Goal: Transaction & Acquisition: Obtain resource

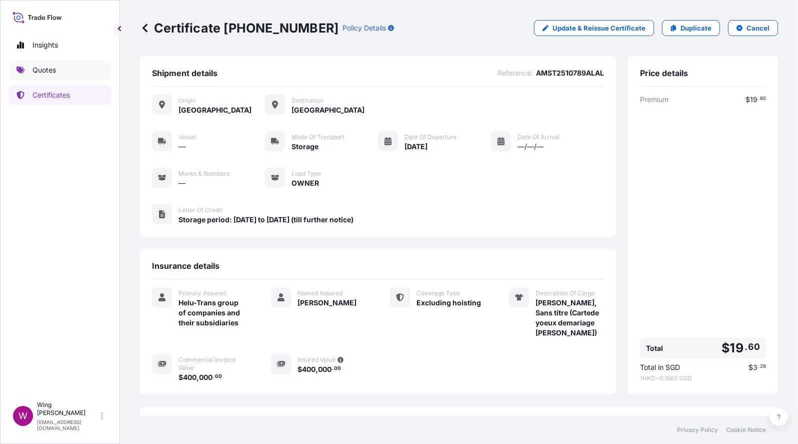
scroll to position [84, 0]
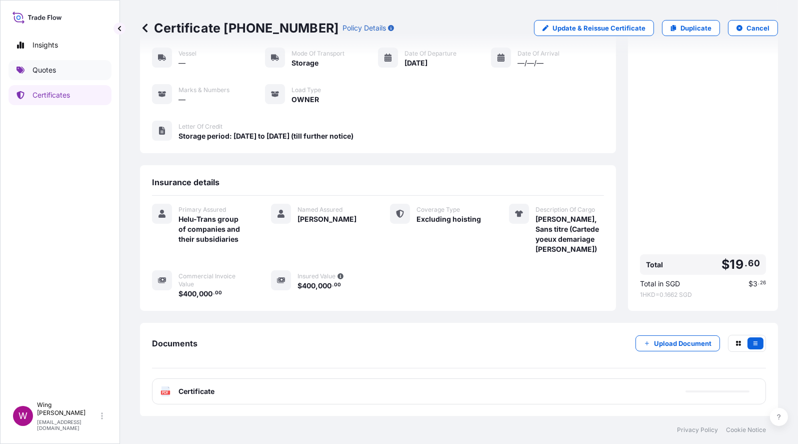
click at [56, 72] on p "Quotes" at bounding box center [45, 70] width 24 height 10
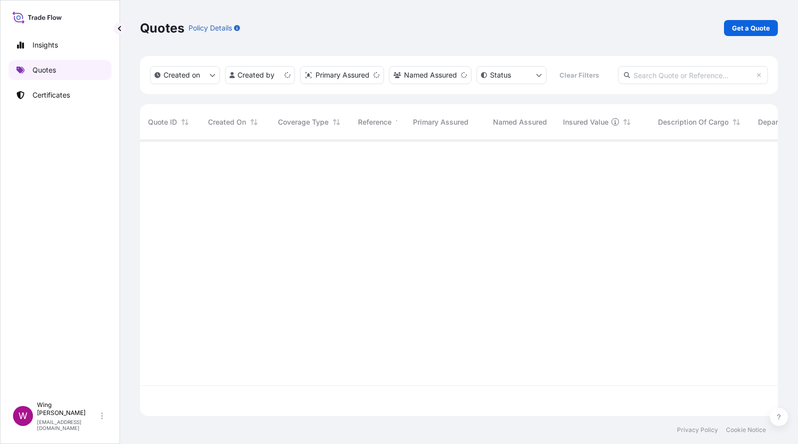
scroll to position [271, 628]
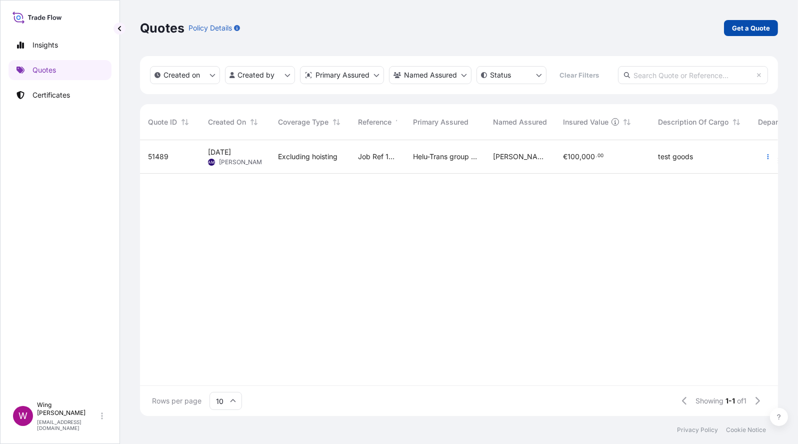
click at [763, 26] on p "Get a Quote" at bounding box center [751, 28] width 38 height 10
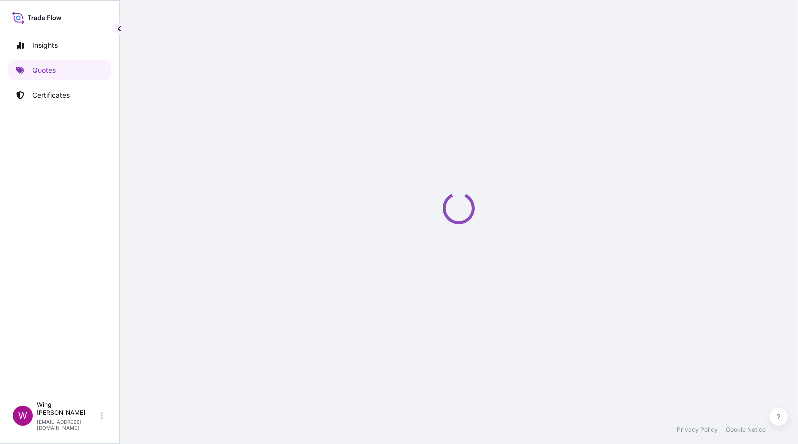
select select "AIR"
select select "27"
select select "Transit"
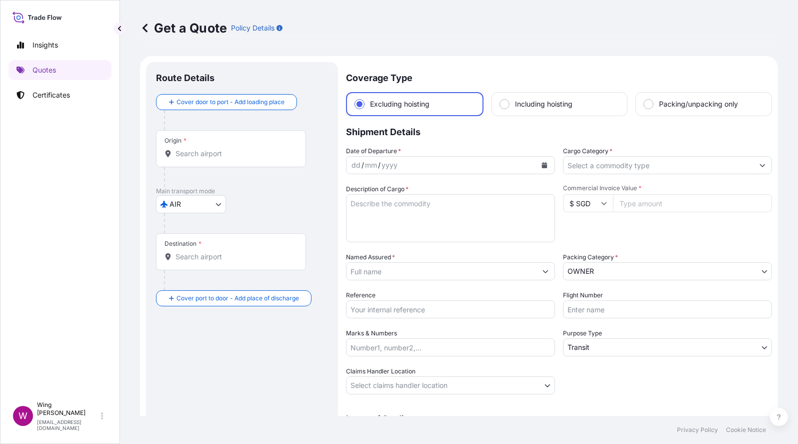
scroll to position [16, 0]
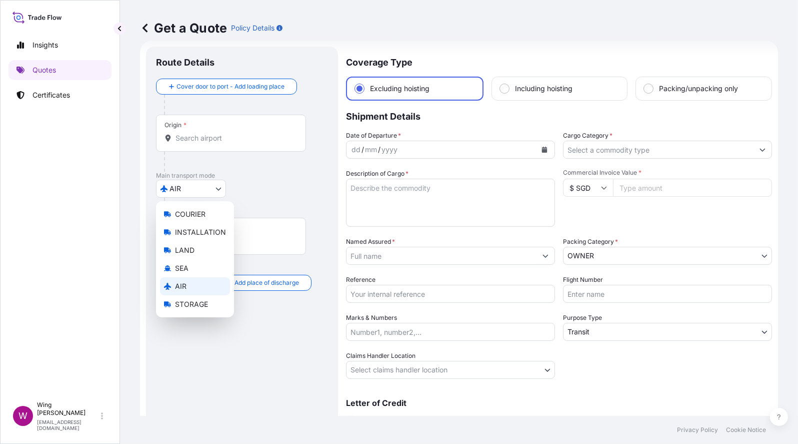
click at [183, 192] on body "Insights Quotes Certificates W Wing Lee [EMAIL_ADDRESS][DOMAIN_NAME] Get a Quot…" at bounding box center [399, 222] width 798 height 444
click at [186, 301] on span "STORAGE" at bounding box center [191, 304] width 33 height 10
select select "STORAGE"
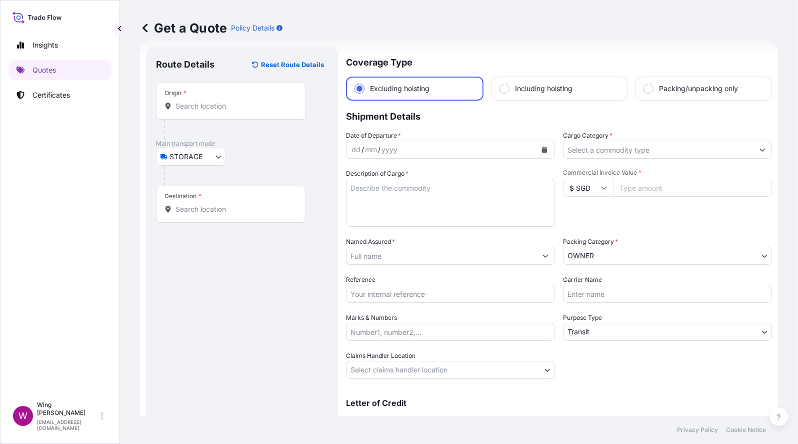
click at [217, 114] on div "Origin *" at bounding box center [231, 101] width 150 height 37
click at [217, 111] on input "Origin *" at bounding box center [235, 106] width 118 height 10
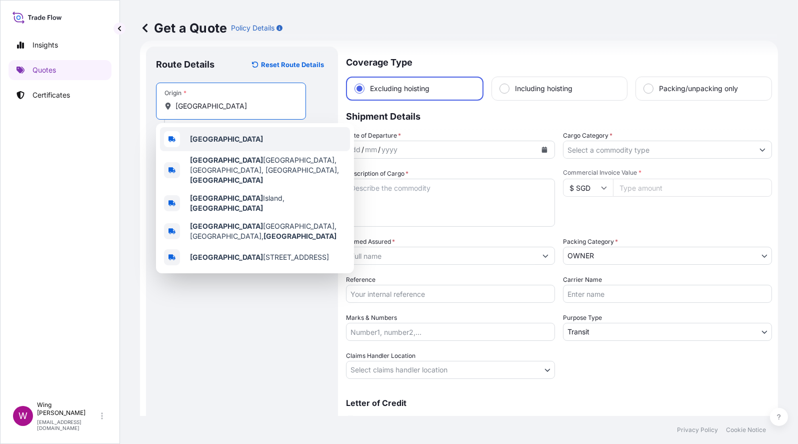
click at [229, 143] on div "[GEOGRAPHIC_DATA]" at bounding box center [255, 139] width 190 height 24
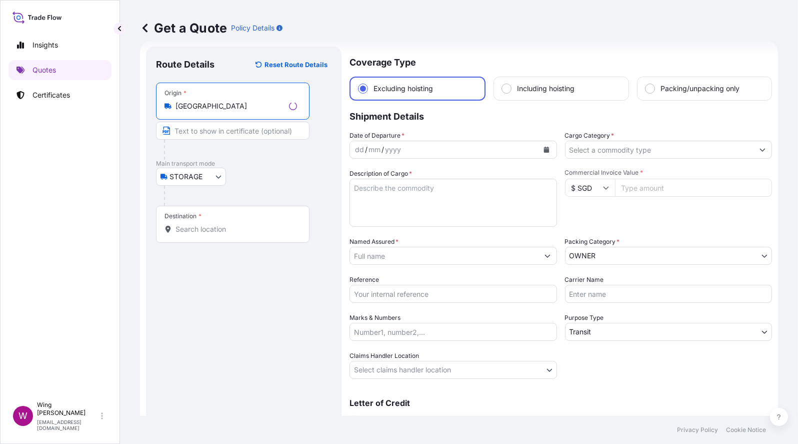
type input "[GEOGRAPHIC_DATA]"
click at [204, 229] on input "Destination *" at bounding box center [237, 229] width 122 height 10
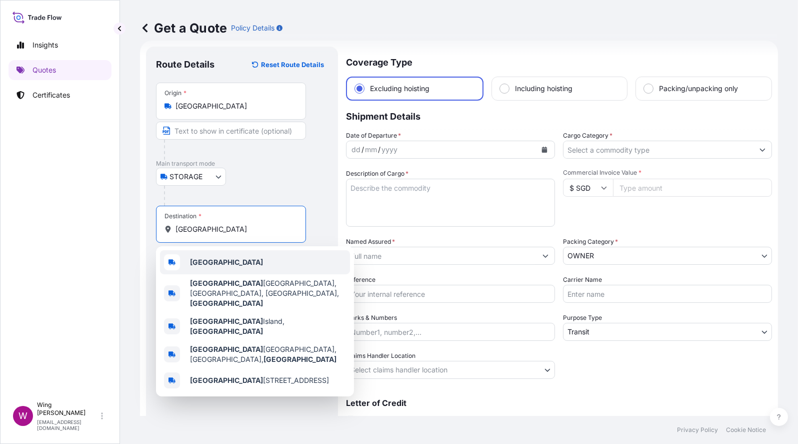
click at [197, 253] on div "[GEOGRAPHIC_DATA]" at bounding box center [255, 262] width 190 height 24
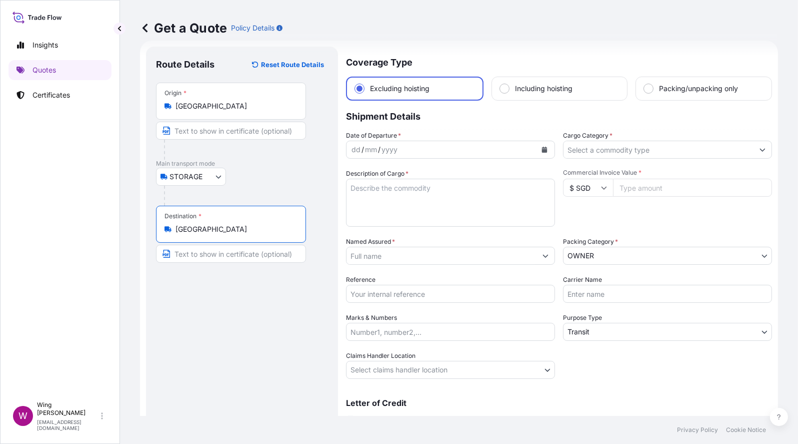
type input "[GEOGRAPHIC_DATA]"
click at [415, 151] on div "dd / mm / yyyy" at bounding box center [442, 150] width 190 height 18
click at [542, 148] on icon "Calendar" at bounding box center [545, 150] width 6 height 6
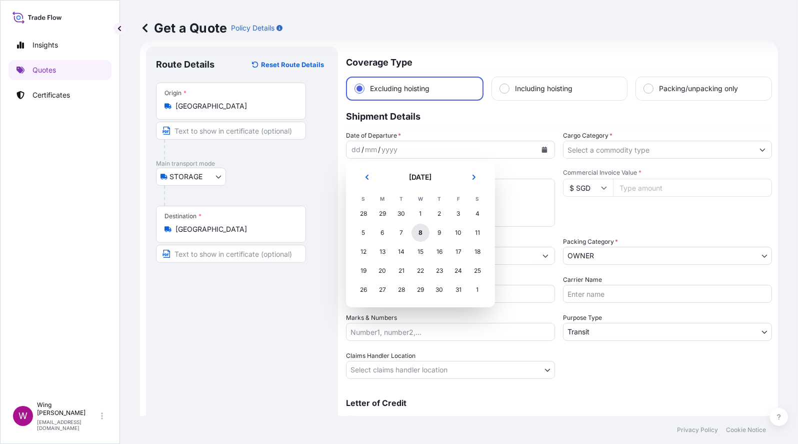
click at [417, 234] on div "8" at bounding box center [421, 233] width 18 height 18
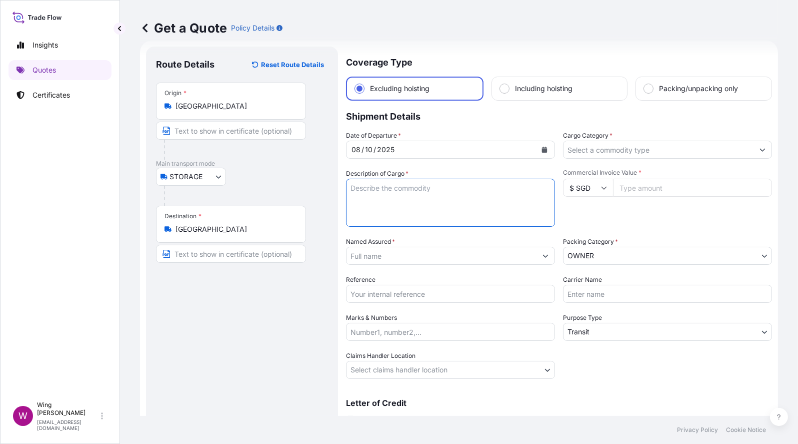
click at [398, 208] on textarea "Description of Cargo *" at bounding box center [450, 203] width 209 height 48
paste textarea "[PERSON_NAME] dans un vase"
click at [428, 186] on textarea "[PERSON_NAME] dans un vase" at bounding box center [450, 203] width 209 height 48
click at [488, 206] on textarea "[PERSON_NAME], Anémones dans un vase" at bounding box center [450, 203] width 209 height 48
drag, startPoint x: 426, startPoint y: 188, endPoint x: 512, endPoint y: 183, distance: 86.2
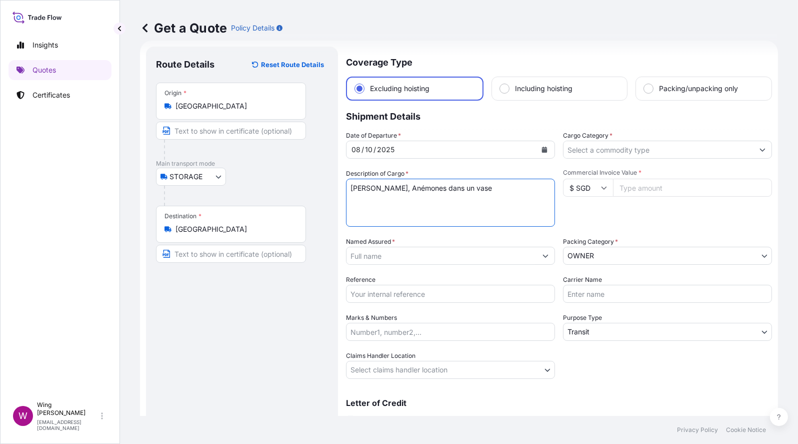
click at [512, 183] on textarea "[PERSON_NAME], Anémones dans un vase" at bounding box center [450, 203] width 209 height 48
type textarea "[PERSON_NAME], Anémones dans un vase"
click at [389, 205] on textarea "[PERSON_NAME], Anémones dans un vase" at bounding box center [450, 203] width 209 height 48
click at [590, 188] on input "$ SGD" at bounding box center [588, 188] width 50 height 18
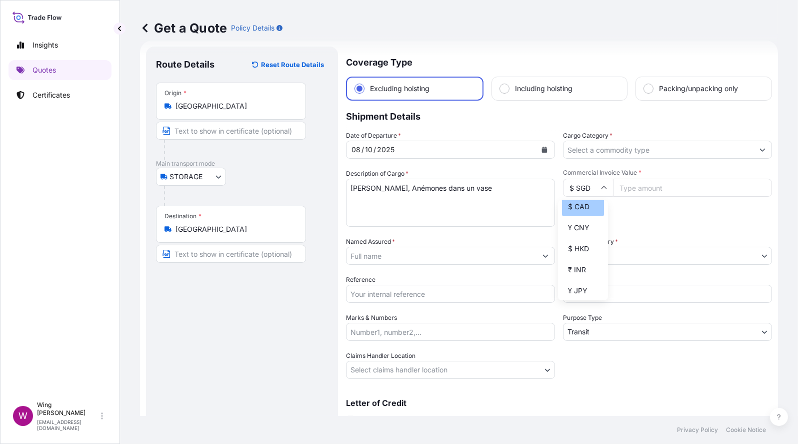
scroll to position [200, 0]
click at [581, 192] on div "$ HKD" at bounding box center [583, 182] width 42 height 19
type input "$ HKD"
click at [639, 173] on span "*" at bounding box center [640, 173] width 3 height 8
click at [636, 179] on input "Commercial Invoice Value *" at bounding box center [692, 188] width 159 height 18
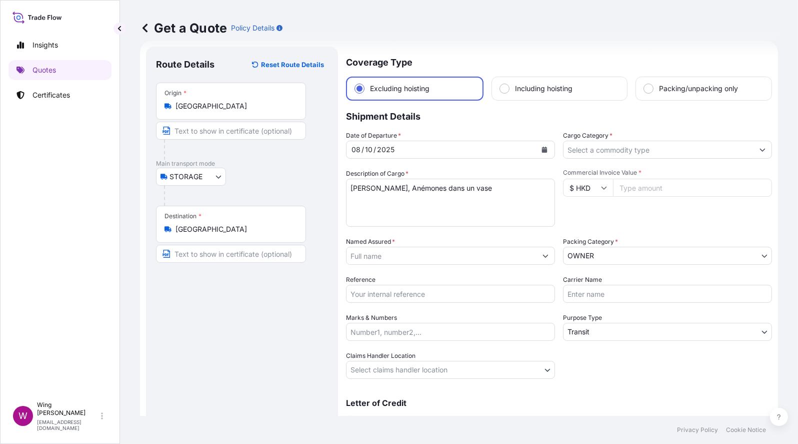
click at [633, 184] on input "Commercial Invoice Value *" at bounding box center [692, 188] width 159 height 18
paste input "3000000"
type input "3000000"
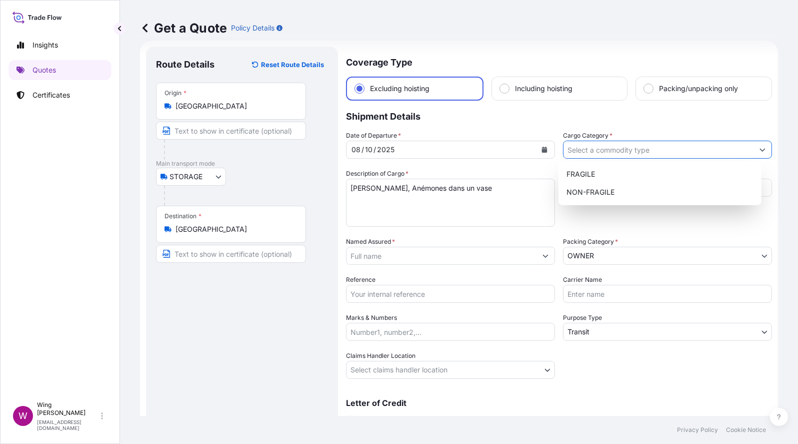
click at [621, 149] on input "Cargo Category *" at bounding box center [659, 150] width 190 height 18
click at [603, 194] on div "NON-FRAGILE" at bounding box center [660, 192] width 195 height 18
type input "NON-FRAGILE"
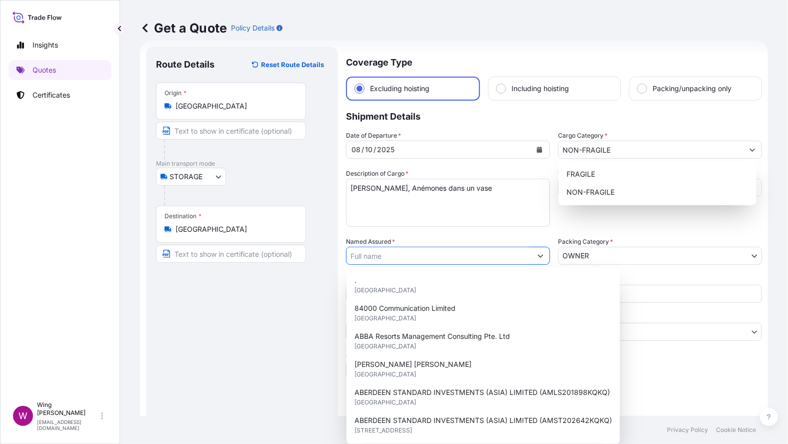
click at [370, 255] on input "Named Assured *" at bounding box center [439, 256] width 185 height 18
paste input "[PERSON_NAME]"
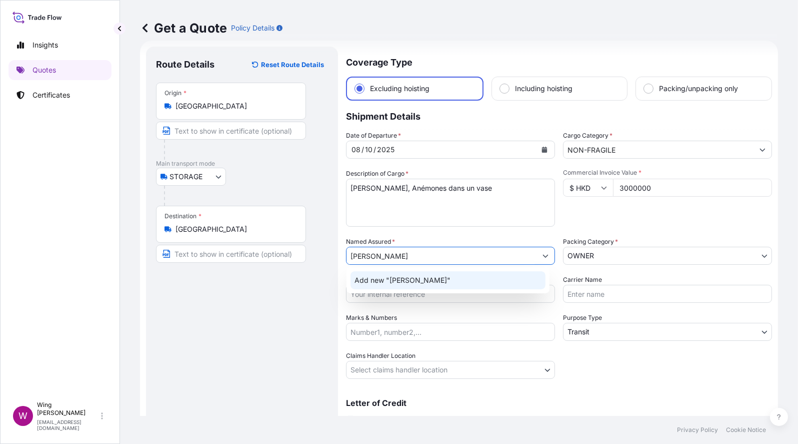
click at [374, 279] on span "Add new "[PERSON_NAME]"" at bounding box center [403, 280] width 96 height 10
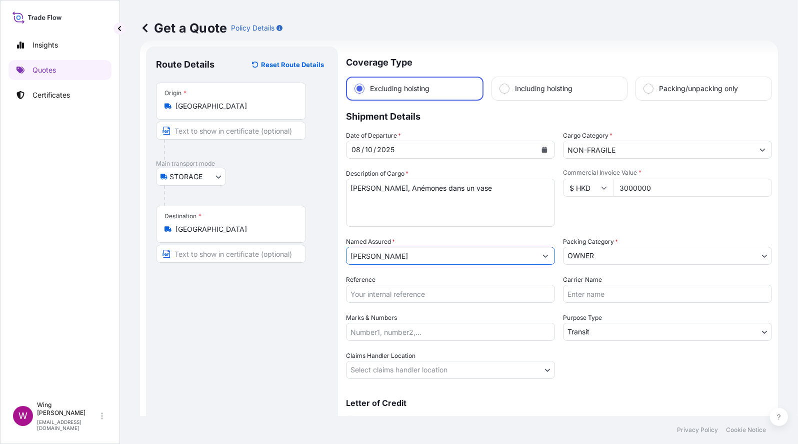
type input "[PERSON_NAME]"
click at [649, 250] on body "2 options available. 15 options available. 0 options available. 1 option availa…" at bounding box center [399, 222] width 798 height 444
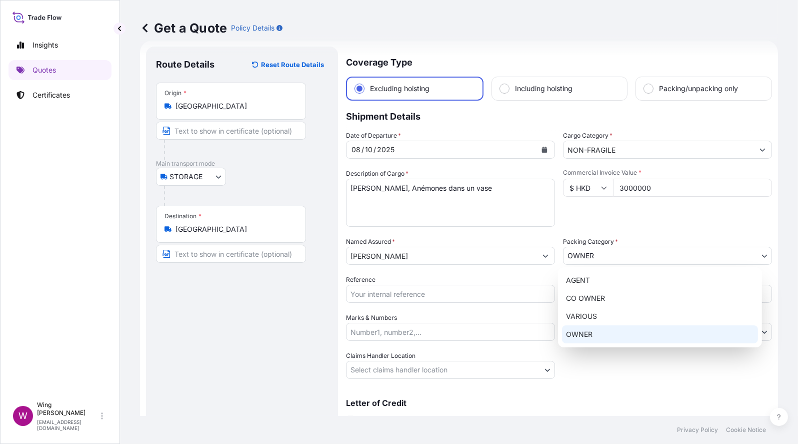
click at [618, 330] on div "OWNER" at bounding box center [660, 334] width 196 height 18
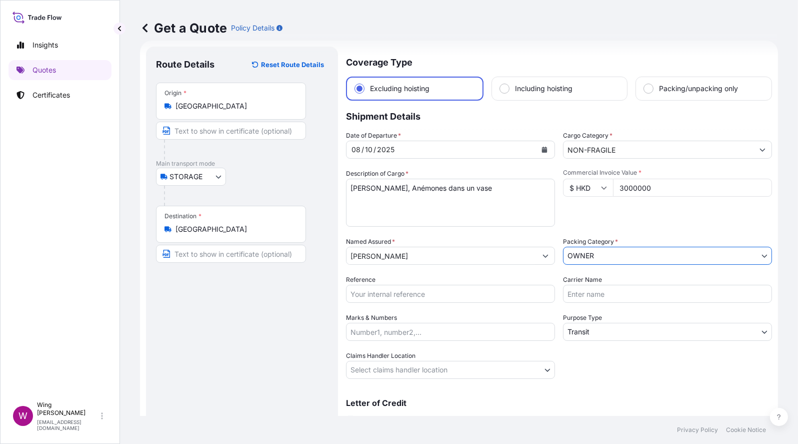
click at [591, 322] on body "0 options available. 1 option available. Insights Quotes Certificates W Wing Le…" at bounding box center [399, 222] width 798 height 444
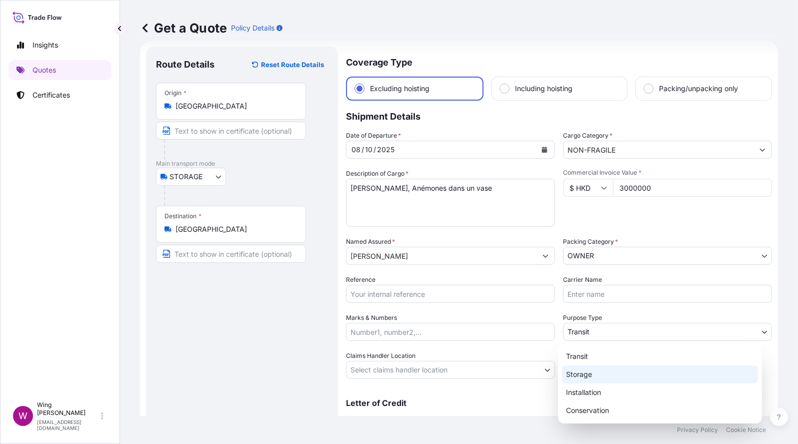
click at [590, 378] on div "Storage" at bounding box center [660, 374] width 196 height 18
select select "Storage"
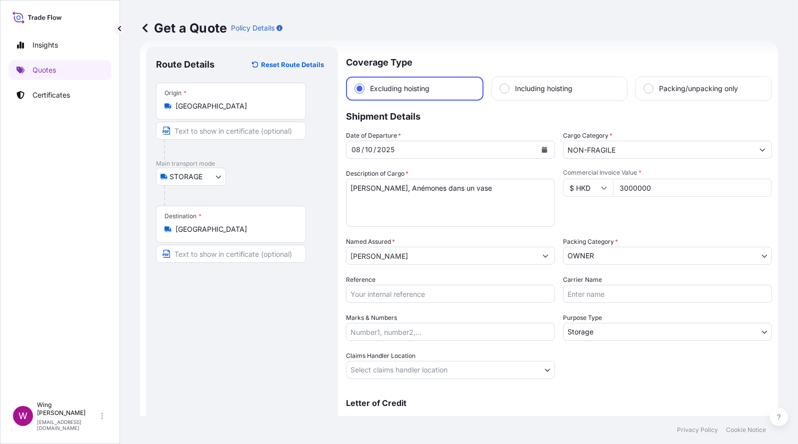
click at [388, 298] on input "Reference" at bounding box center [450, 294] width 209 height 18
paste input "AMST2510658KKIK"
type input "AMST2510658KKIK"
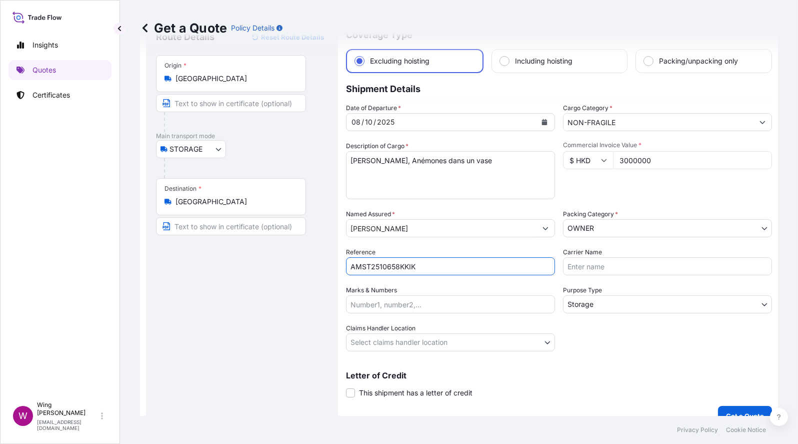
scroll to position [58, 0]
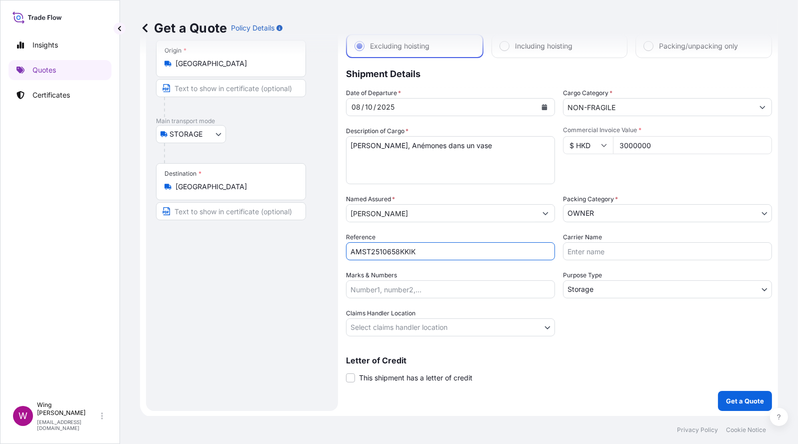
click at [468, 316] on div "Claims Handler Location Select claims handler location" at bounding box center [450, 322] width 209 height 28
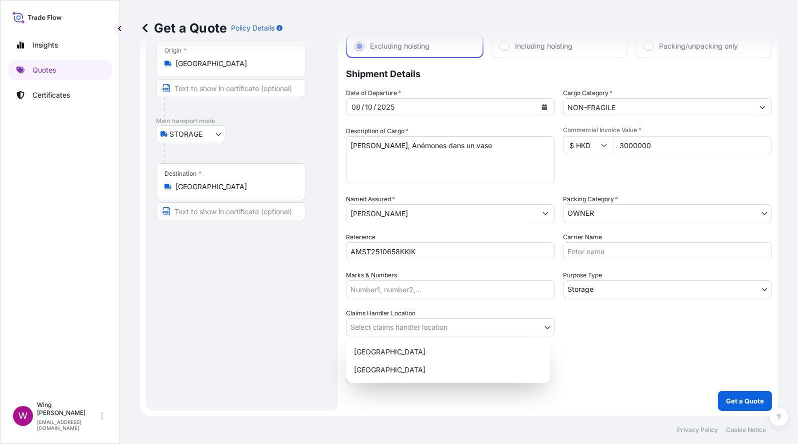
click at [457, 323] on body "Insights Quotes Certificates W Wing Lee [EMAIL_ADDRESS][DOMAIN_NAME] Get a Quot…" at bounding box center [399, 222] width 798 height 444
click at [400, 350] on div "[GEOGRAPHIC_DATA]" at bounding box center [448, 352] width 196 height 18
select select "[GEOGRAPHIC_DATA]"
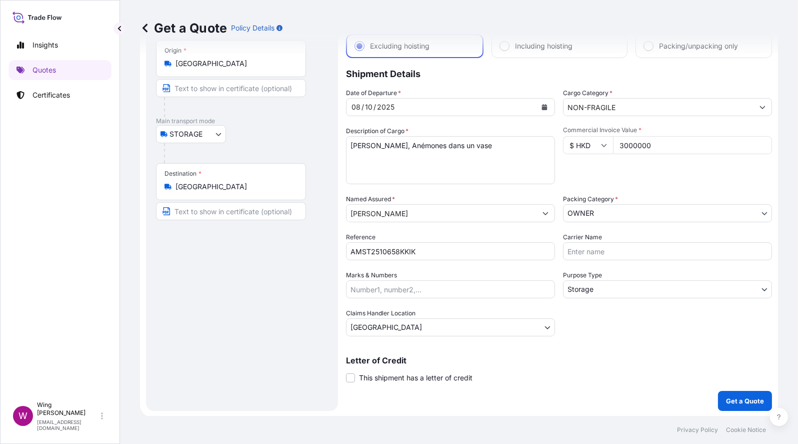
click at [256, 348] on div "Route Details Reset Route Details Place of loading Road / [GEOGRAPHIC_DATA] / I…" at bounding box center [242, 207] width 172 height 387
click at [352, 378] on span at bounding box center [350, 377] width 9 height 9
click at [346, 372] on input "This shipment has a letter of credit" at bounding box center [346, 372] width 0 height 0
click at [286, 354] on div "Route Details Reset Route Details Place of loading Road / [GEOGRAPHIC_DATA] / I…" at bounding box center [242, 245] width 172 height 463
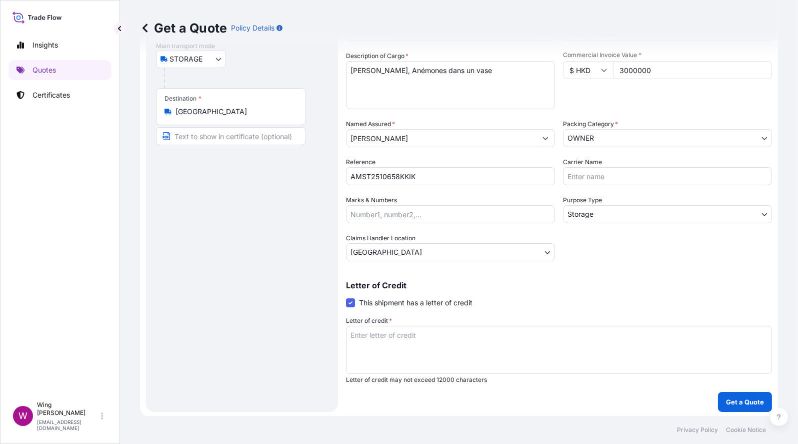
scroll to position [134, 0]
click at [445, 352] on textarea "Letter of credit *" at bounding box center [559, 349] width 426 height 48
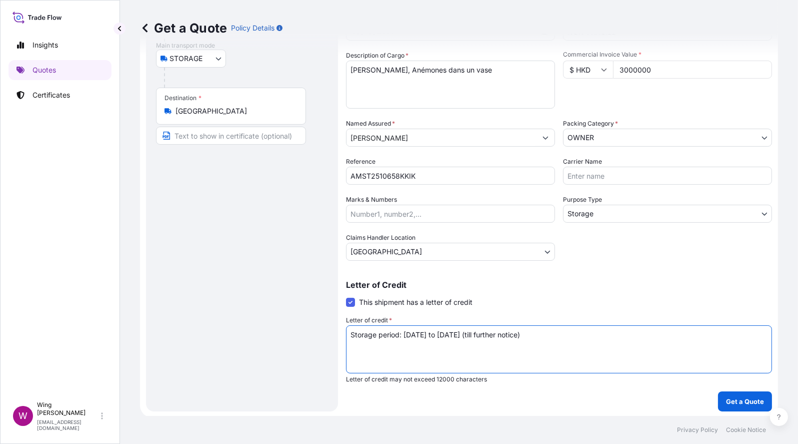
type textarea "Storage period: [DATE] to [DATE] (till further notice)"
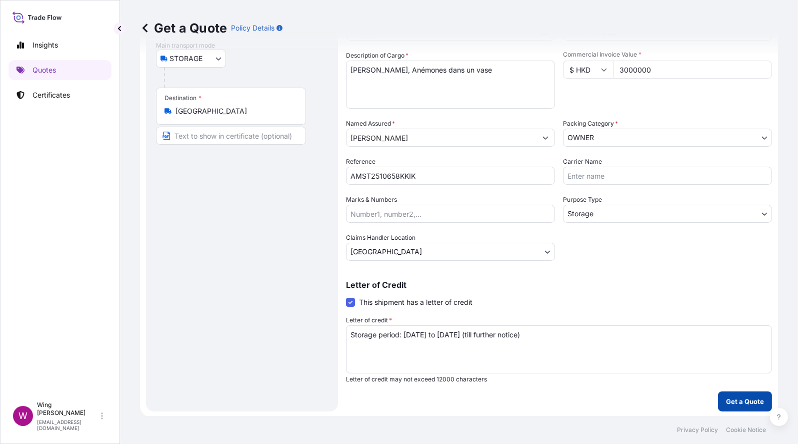
click at [729, 399] on p "Get a Quote" at bounding box center [745, 401] width 38 height 10
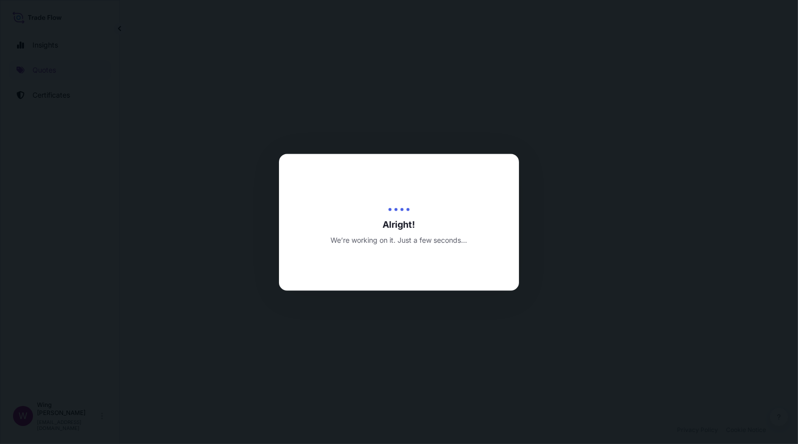
select select "STORAGE"
select select "Storage"
select select "[GEOGRAPHIC_DATA]"
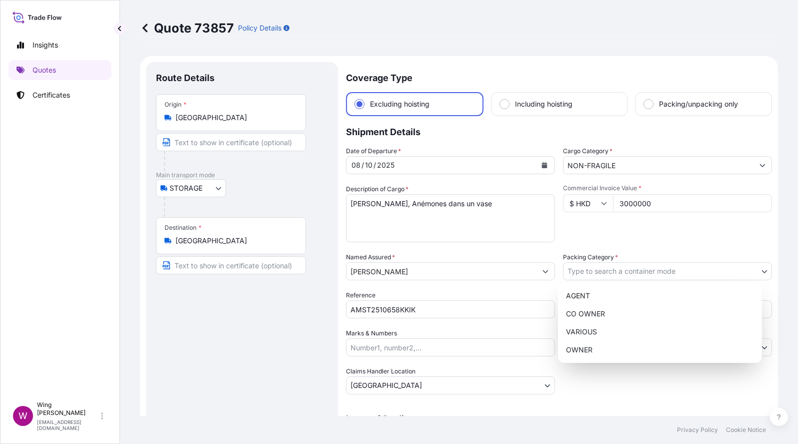
click at [575, 270] on body "Insights Quotes Certificates W Wing Lee [EMAIL_ADDRESS][DOMAIN_NAME] Quote 7385…" at bounding box center [399, 222] width 798 height 444
click at [580, 343] on div "OWNER" at bounding box center [660, 350] width 196 height 18
select select "27"
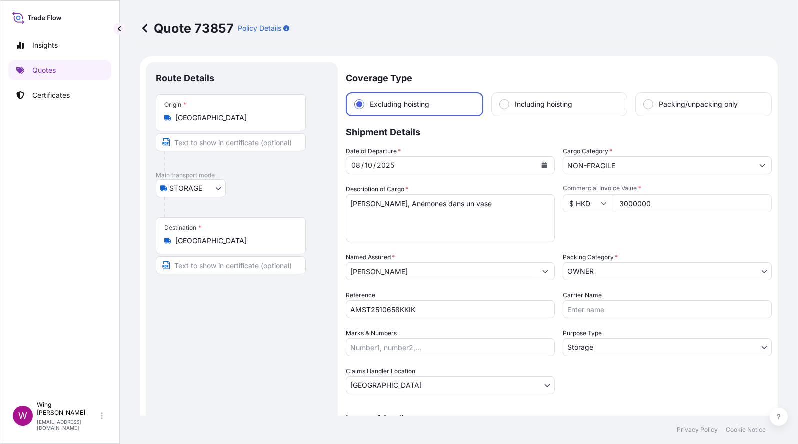
click at [229, 345] on div "Route Details Place of loading Road / [GEOGRAPHIC_DATA] / Inland Origin * [GEOG…" at bounding box center [242, 303] width 172 height 463
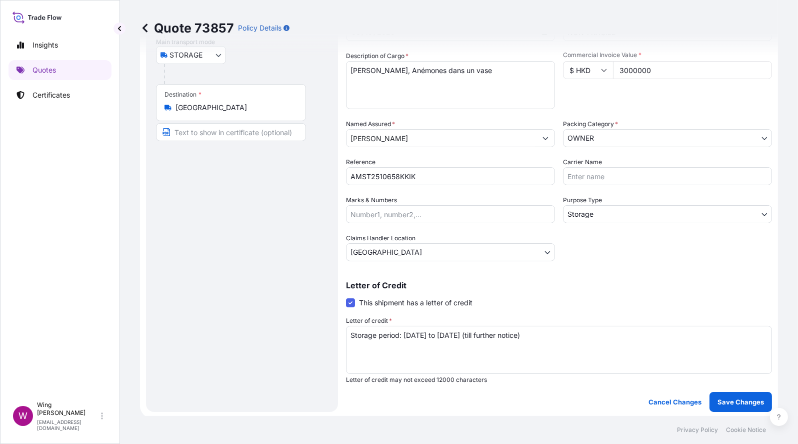
scroll to position [200, 0]
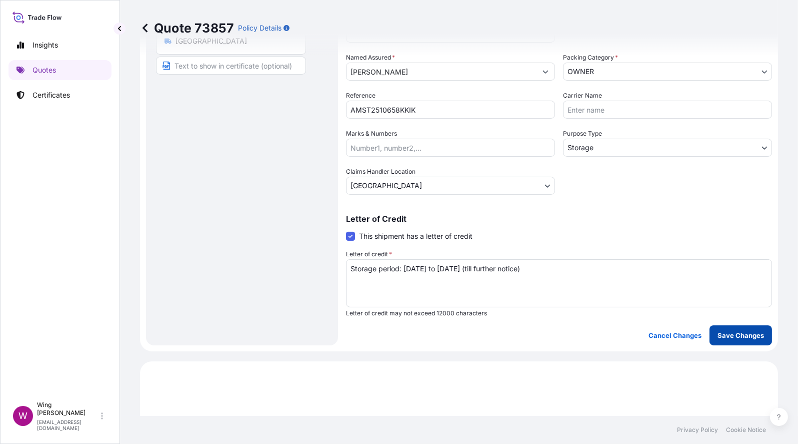
click at [757, 326] on button "Save Changes" at bounding box center [741, 335] width 63 height 20
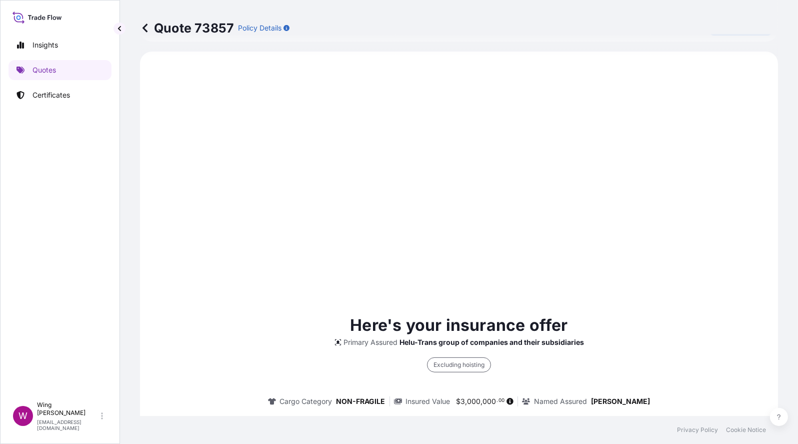
select select "STORAGE"
select select "Storage"
select select "[GEOGRAPHIC_DATA]"
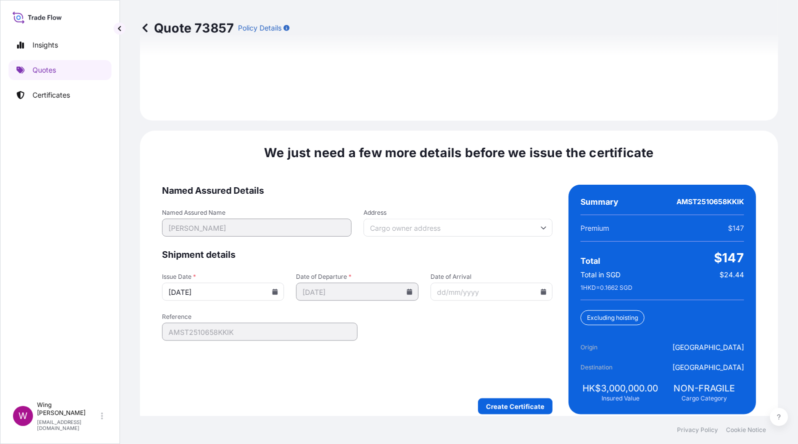
scroll to position [1522, 0]
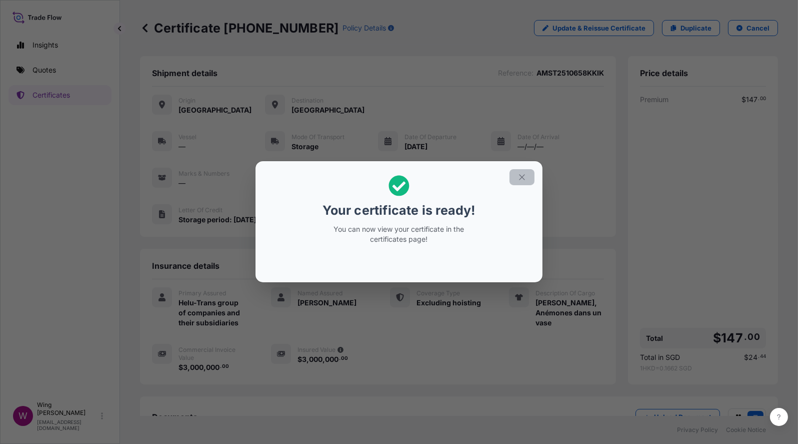
click at [522, 175] on icon "button" at bounding box center [522, 177] width 9 height 9
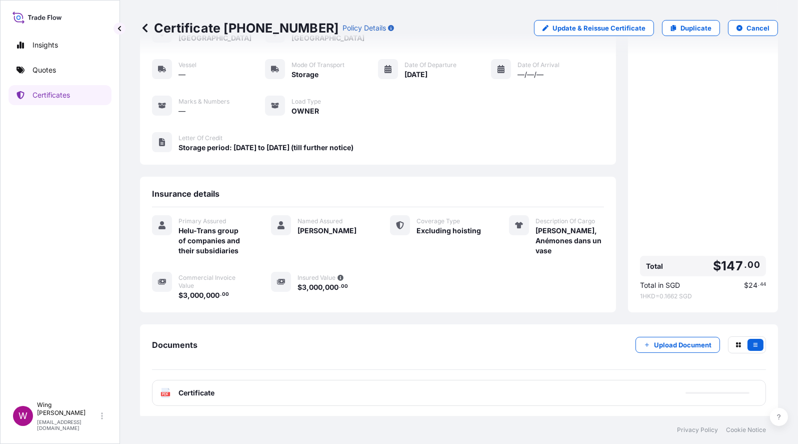
scroll to position [74, 0]
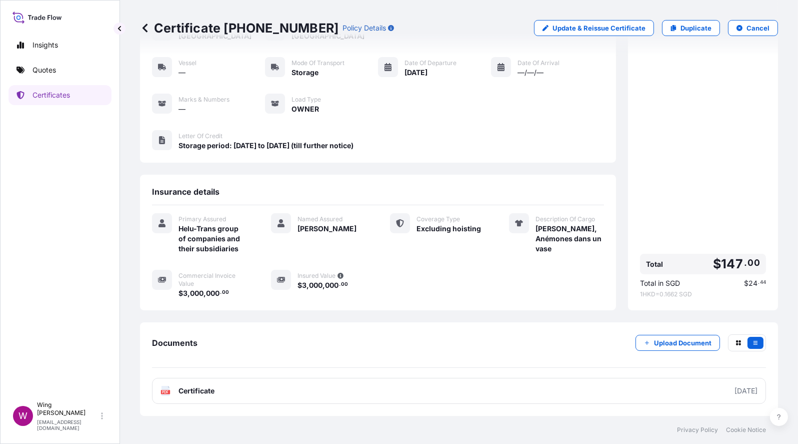
click at [166, 392] on text "PDF" at bounding box center [166, 392] width 7 height 4
click at [49, 70] on p "Quotes" at bounding box center [45, 70] width 24 height 10
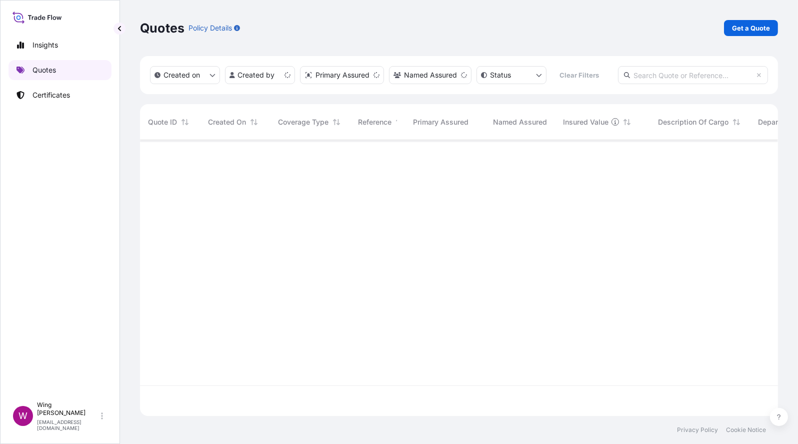
scroll to position [271, 628]
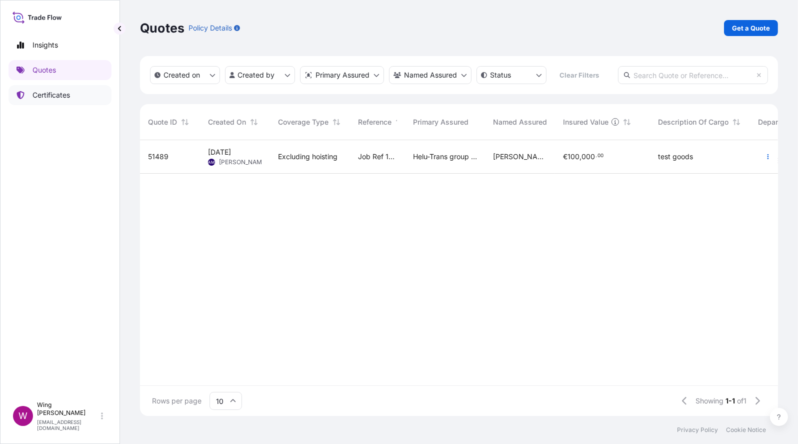
click at [47, 90] on p "Certificates" at bounding box center [52, 95] width 38 height 10
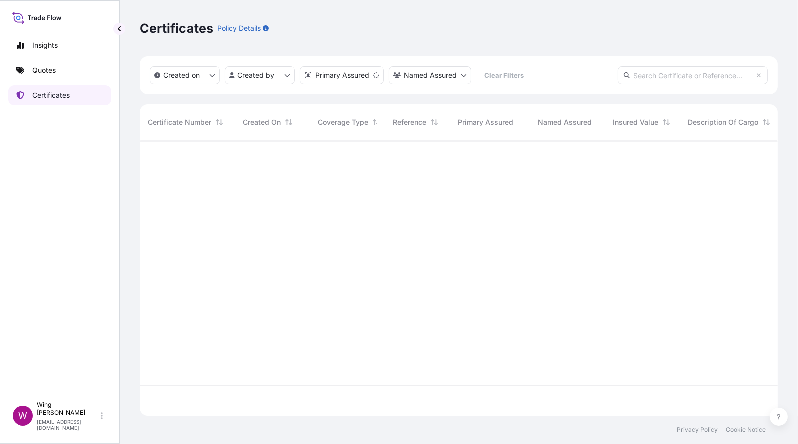
scroll to position [271, 628]
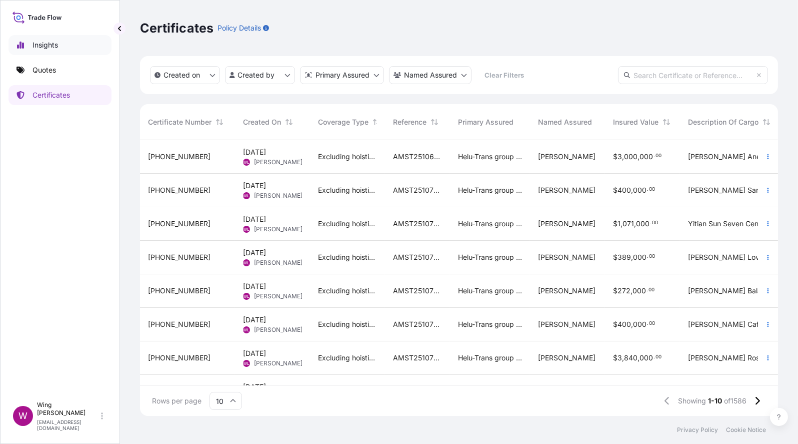
click at [54, 49] on p "Insights" at bounding box center [46, 45] width 26 height 10
select select "2025"
